Goal: Find contact information: Obtain details needed to contact an individual or organization

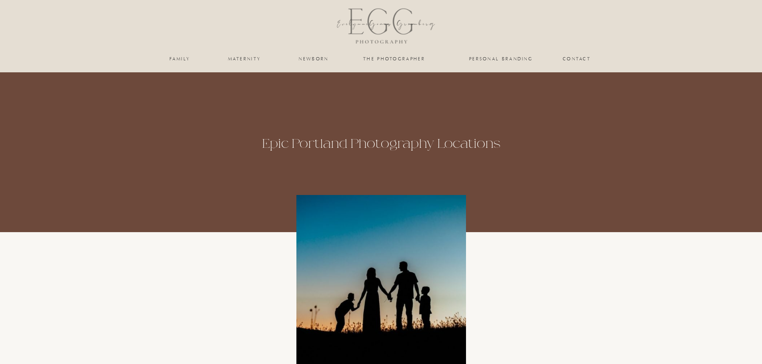
click at [577, 58] on nav "Contact" at bounding box center [577, 58] width 28 height 5
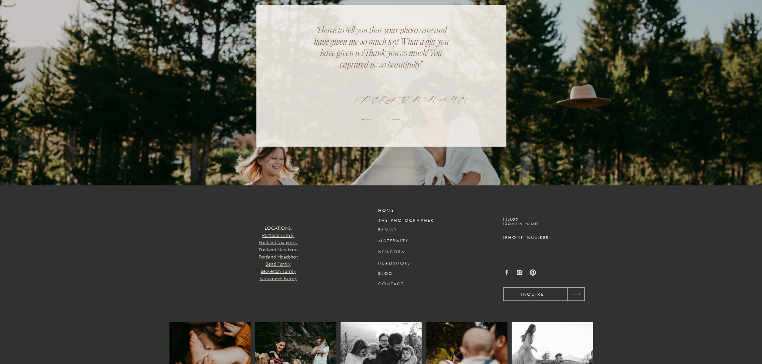
scroll to position [789, 0]
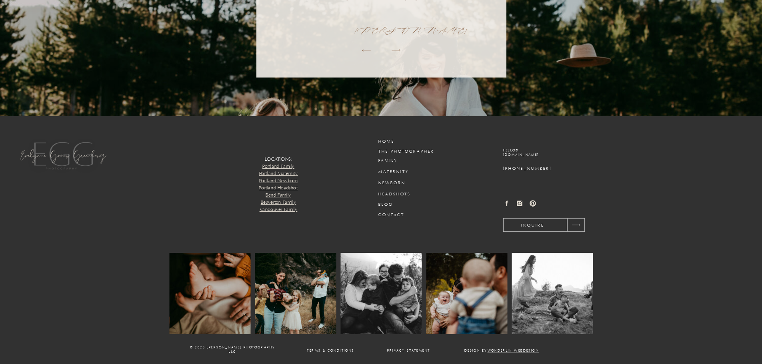
click at [509, 153] on h3 "hello@ egomesgreenbergphotography.com" at bounding box center [552, 155] width 98 height 12
click at [508, 152] on h3 "hello@ egomesgreenbergphotography.com" at bounding box center [552, 155] width 98 height 12
click at [508, 151] on h3 "hello@ egomesgreenbergphotography.com" at bounding box center [552, 155] width 98 height 12
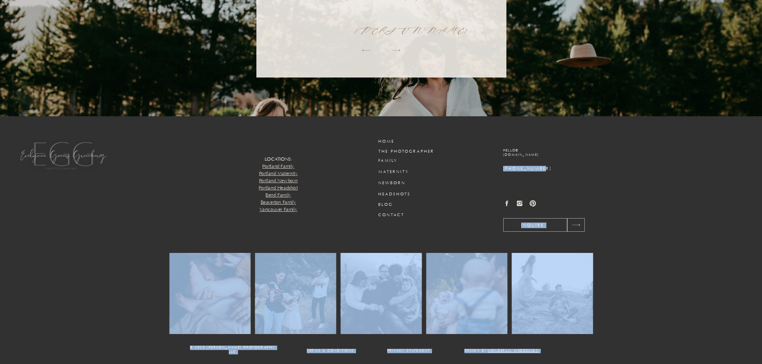
drag, startPoint x: 494, startPoint y: 169, endPoint x: 538, endPoint y: 168, distance: 44.0
click at [549, 168] on h3 "[PHONE_NUMBER]" at bounding box center [552, 169] width 98 height 6
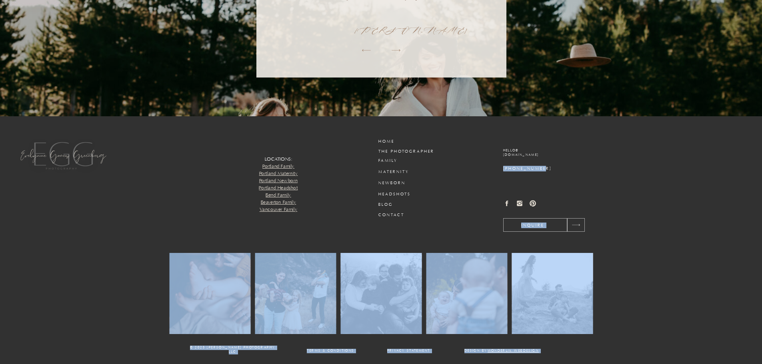
drag, startPoint x: 541, startPoint y: 164, endPoint x: 555, endPoint y: 168, distance: 14.4
copy div "Design by wonderlik webdesign Privacy Statement Terms & conditions © 2025 eVELY…"
click at [507, 201] on icon at bounding box center [506, 203] width 7 height 7
click at [385, 213] on h3 "Contact" at bounding box center [397, 215] width 38 height 6
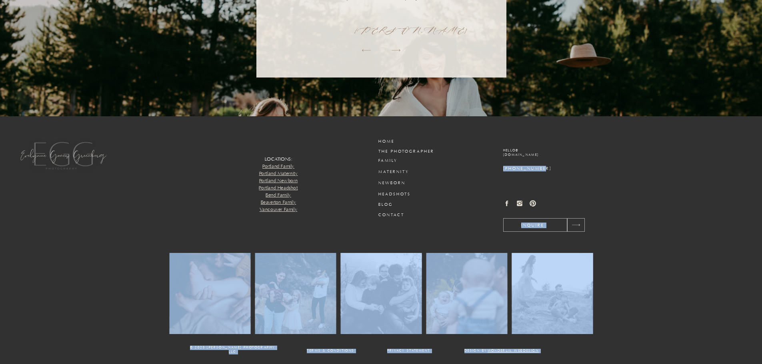
click at [388, 213] on h3 "Contact" at bounding box center [397, 215] width 38 height 6
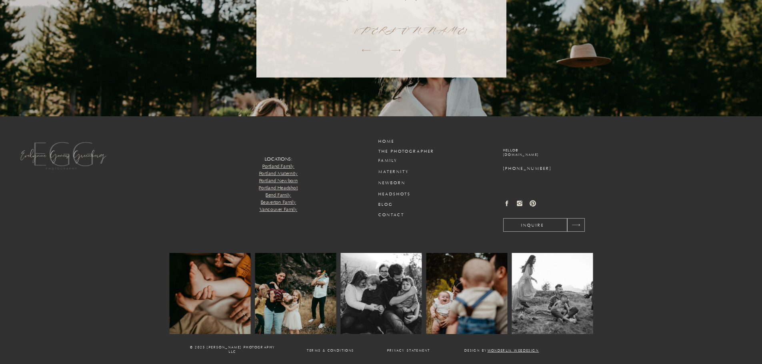
click at [388, 214] on h3 "Contact" at bounding box center [397, 215] width 38 height 6
click at [506, 202] on icon at bounding box center [506, 203] width 7 height 7
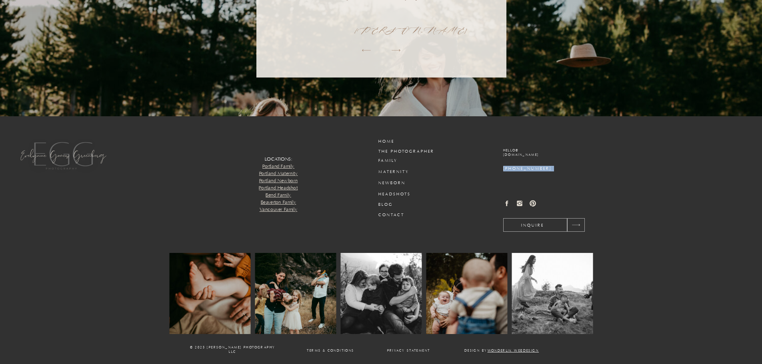
click at [505, 202] on icon at bounding box center [506, 203] width 7 height 7
click at [504, 202] on icon at bounding box center [506, 203] width 7 height 7
click at [505, 201] on icon at bounding box center [506, 203] width 7 height 7
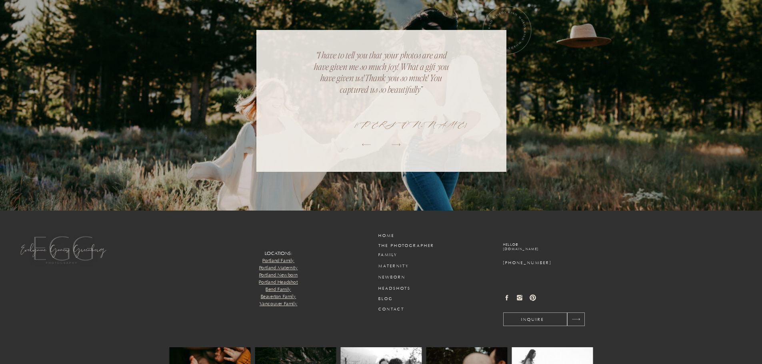
scroll to position [789, 0]
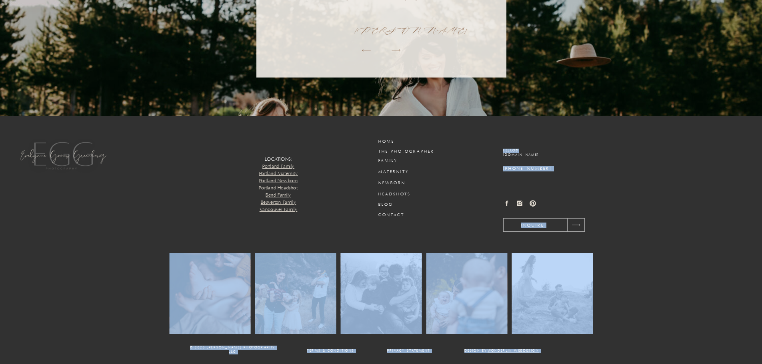
drag, startPoint x: 496, startPoint y: 149, endPoint x: 520, endPoint y: 150, distance: 24.0
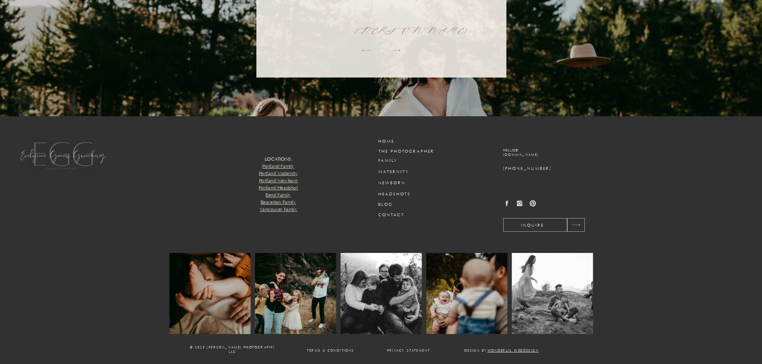
drag, startPoint x: 498, startPoint y: 148, endPoint x: 583, endPoint y: 156, distance: 85.5
click at [583, 156] on h3 "hello@ [DOMAIN_NAME]" at bounding box center [552, 155] width 98 height 12
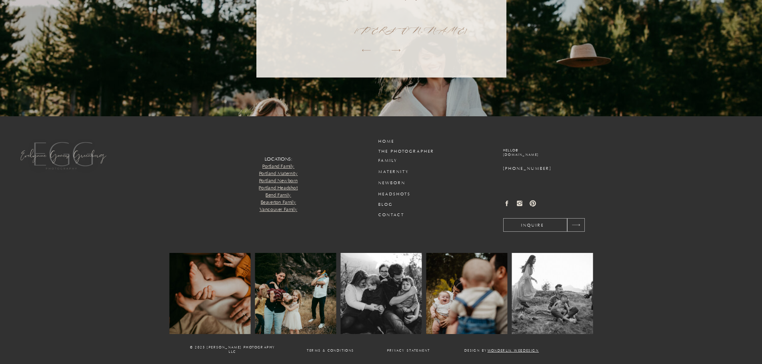
click at [583, 156] on h3 "hello@ [DOMAIN_NAME]" at bounding box center [552, 155] width 98 height 12
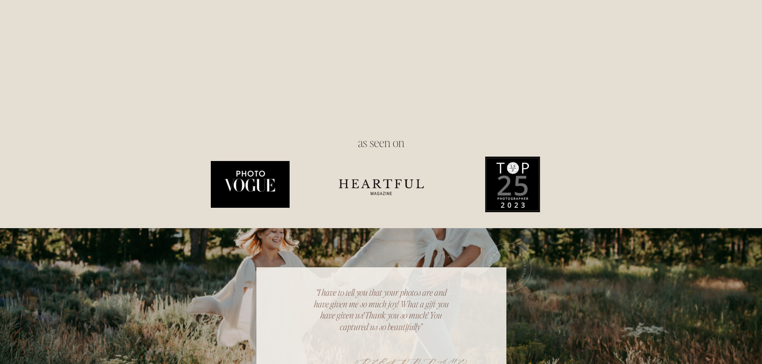
scroll to position [349, 0]
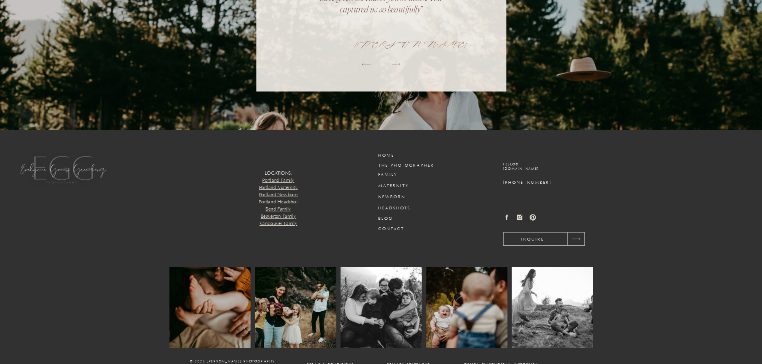
scroll to position [789, 0]
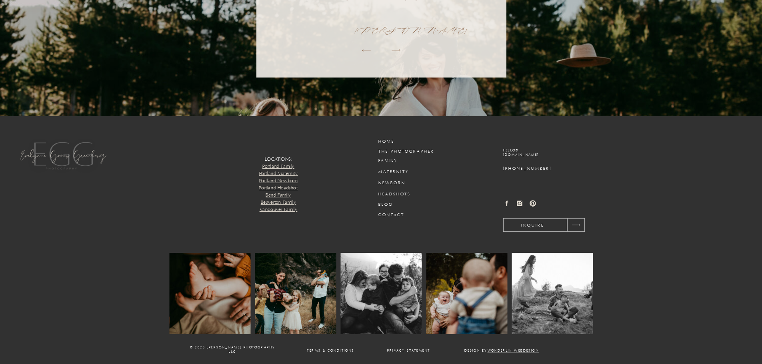
click at [520, 205] on icon at bounding box center [520, 204] width 6 height 6
click at [505, 155] on h3 "hello@ [DOMAIN_NAME]" at bounding box center [552, 155] width 98 height 12
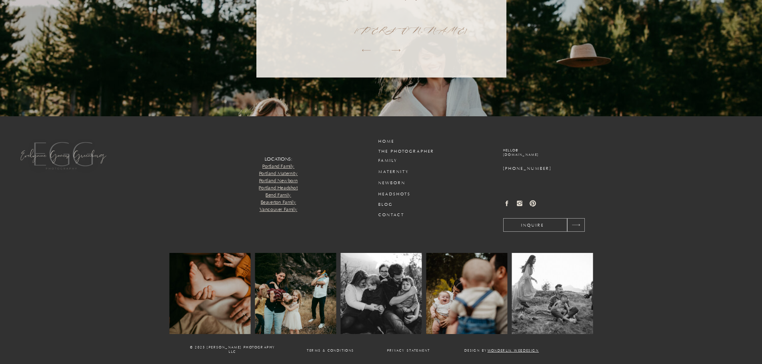
click at [505, 155] on h3 "hello@ [DOMAIN_NAME]" at bounding box center [552, 155] width 98 height 12
click at [504, 154] on h3 "hello@ [DOMAIN_NAME]" at bounding box center [552, 155] width 98 height 12
click at [503, 151] on h3 "hello@ [DOMAIN_NAME]" at bounding box center [552, 155] width 98 height 12
